Goal: Information Seeking & Learning: Learn about a topic

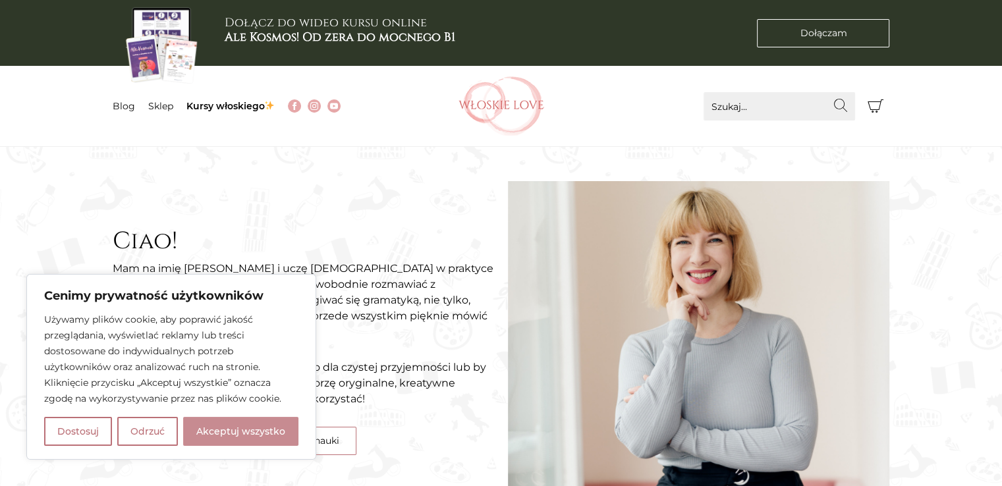
click at [219, 435] on button "Akceptuj wszystko" at bounding box center [240, 431] width 115 height 29
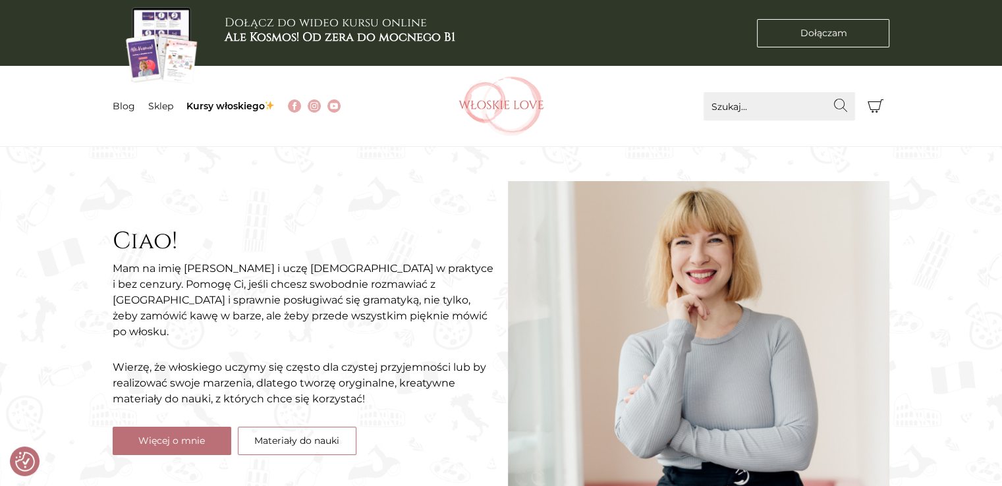
checkbox input "true"
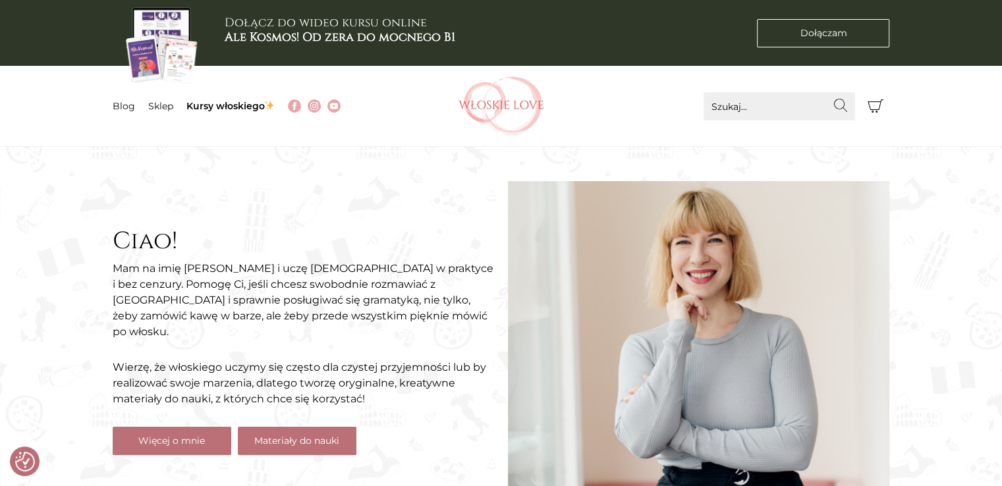
click at [283, 439] on link "Materiały do nauki" at bounding box center [297, 441] width 119 height 28
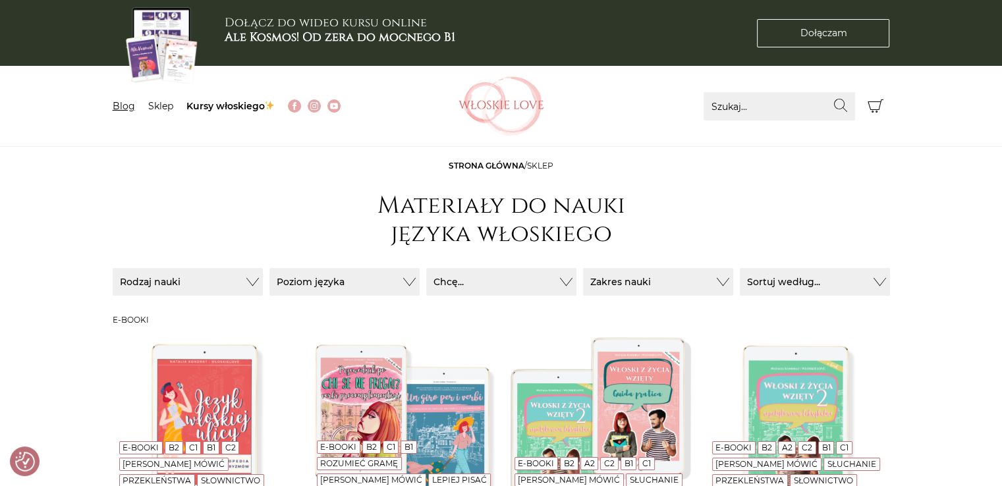
click at [132, 109] on link "Blog" at bounding box center [124, 106] width 22 height 12
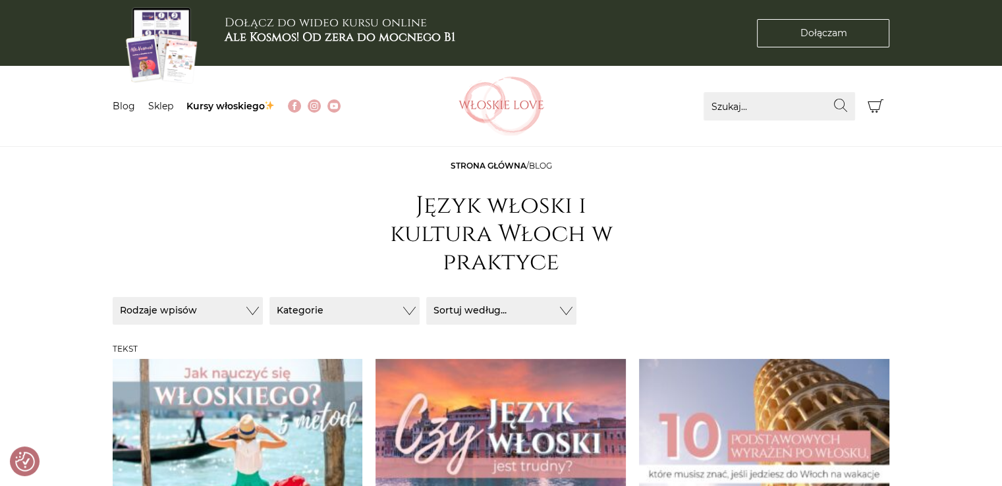
click at [129, 113] on li "Blog" at bounding box center [131, 106] width 36 height 14
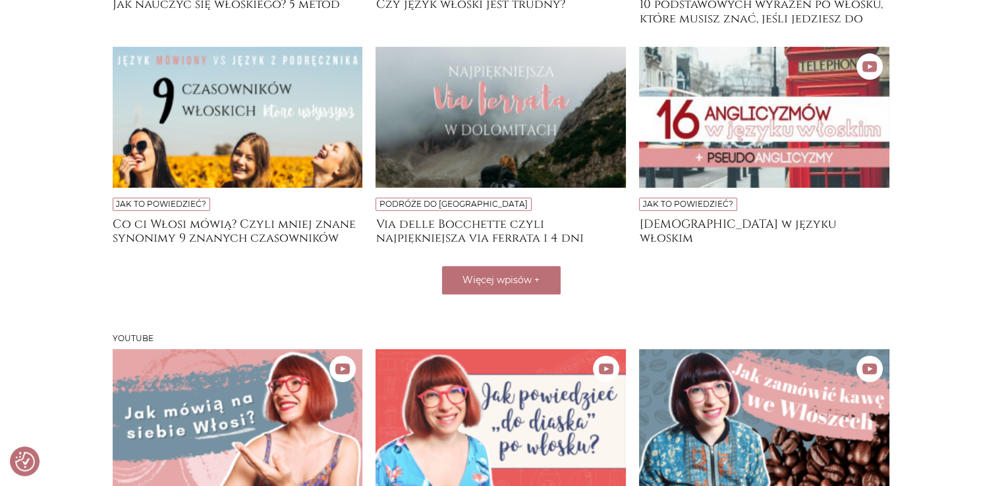
scroll to position [512, 0]
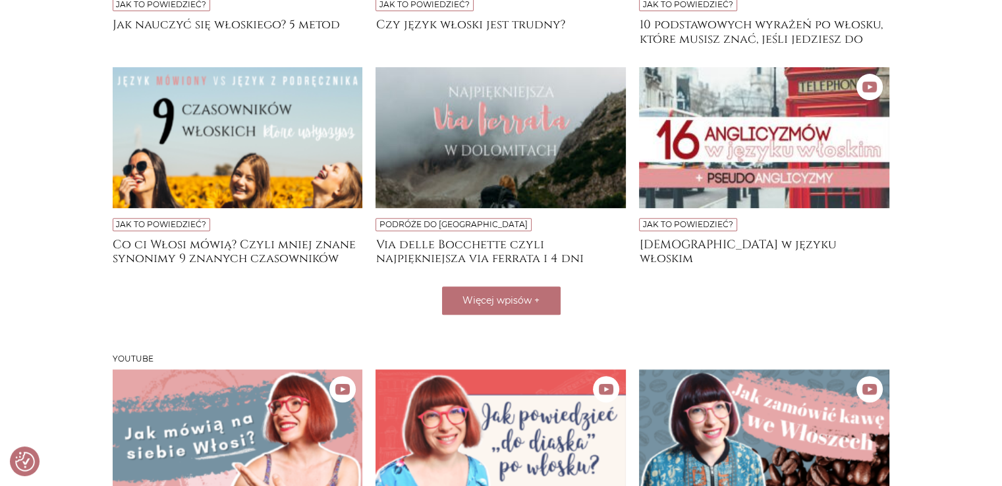
click at [330, 138] on img at bounding box center [238, 137] width 250 height 141
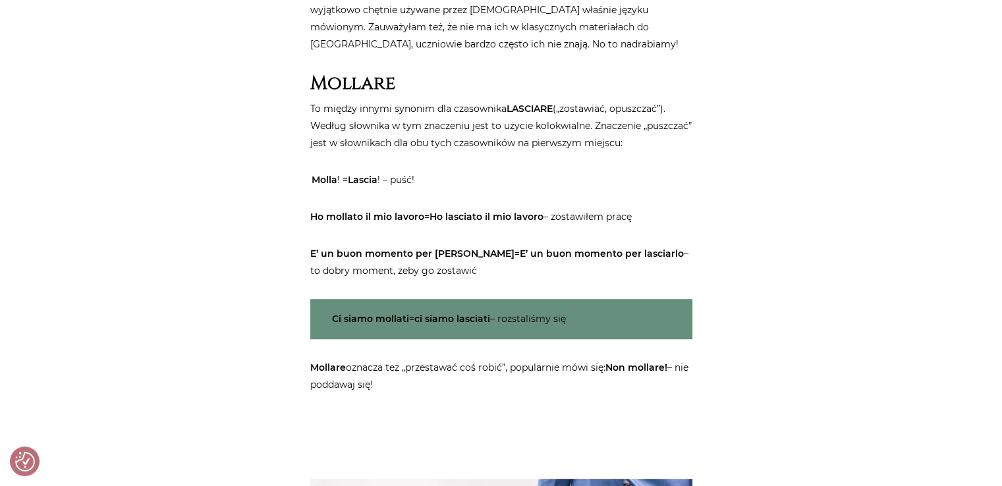
scroll to position [655, 0]
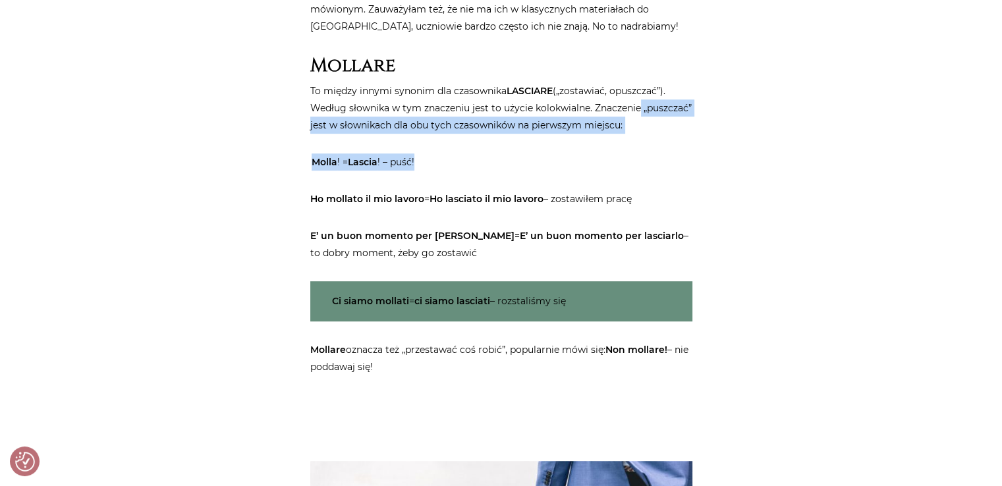
drag, startPoint x: 999, startPoint y: 101, endPoint x: 994, endPoint y: 150, distance: 49.7
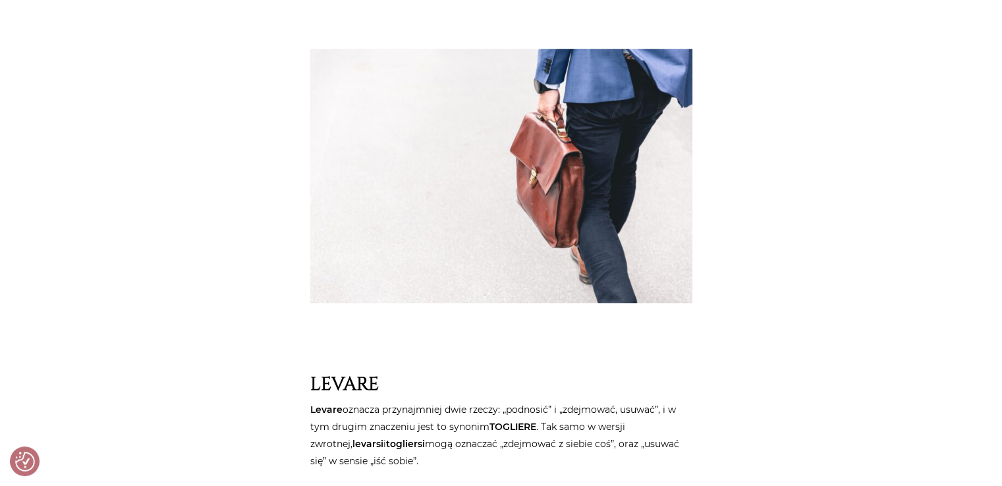
scroll to position [1181, 0]
